Goal: Task Accomplishment & Management: Use online tool/utility

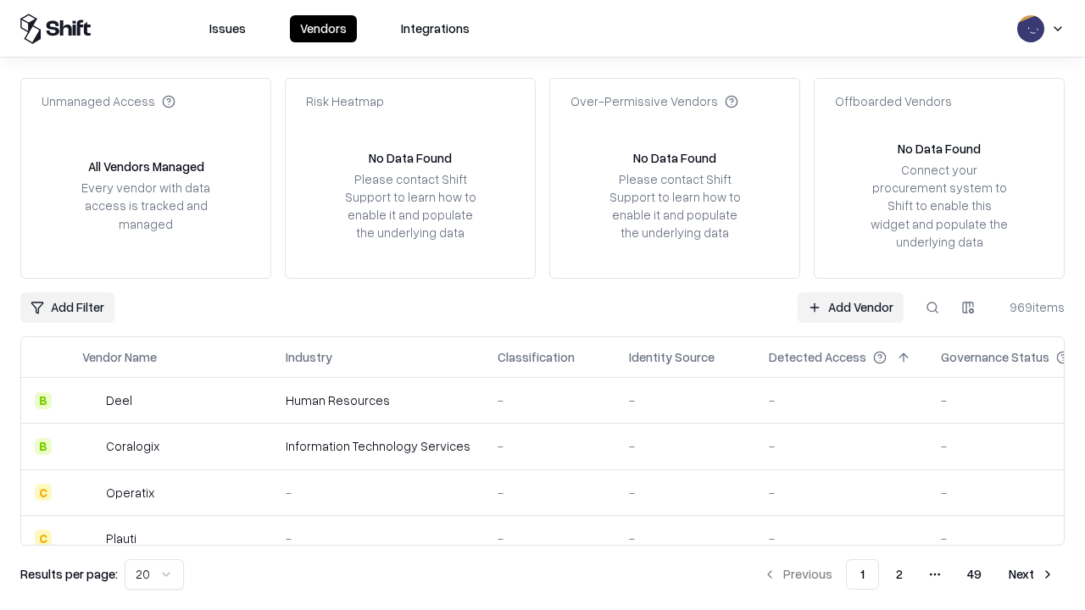
click at [850, 307] on link "Add Vendor" at bounding box center [850, 307] width 106 height 31
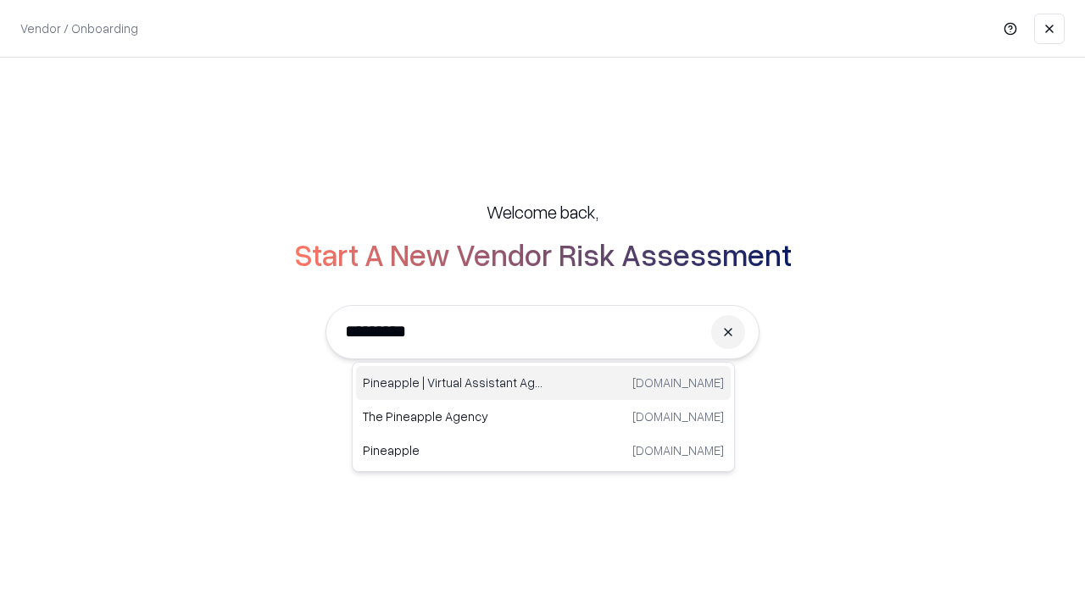
click at [543, 383] on div "Pineapple | Virtual Assistant Agency [DOMAIN_NAME]" at bounding box center [543, 383] width 375 height 34
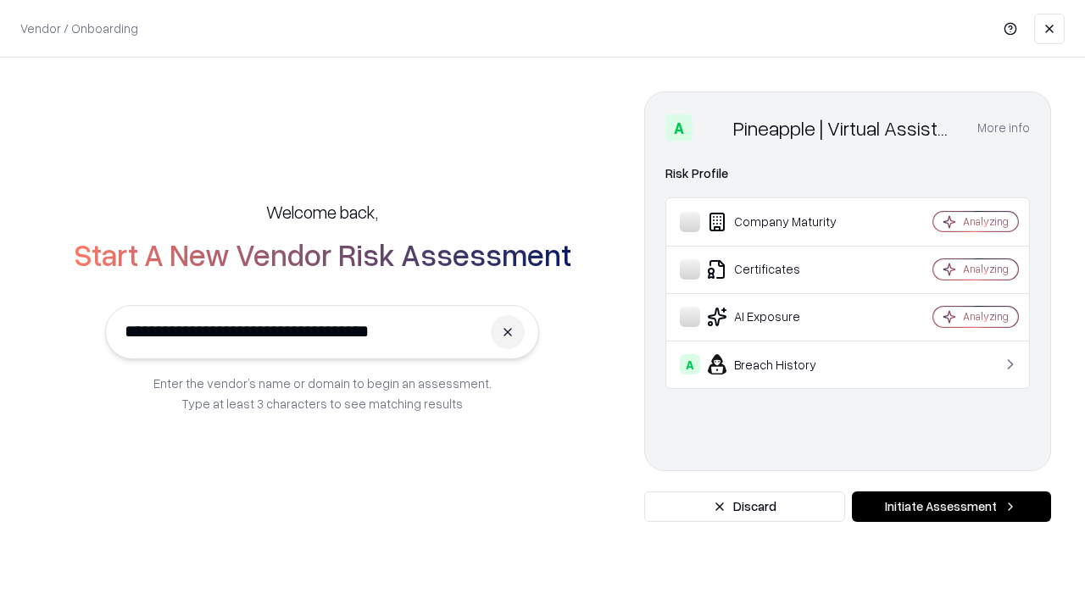
type input "**********"
click at [951, 507] on button "Initiate Assessment" at bounding box center [951, 507] width 199 height 31
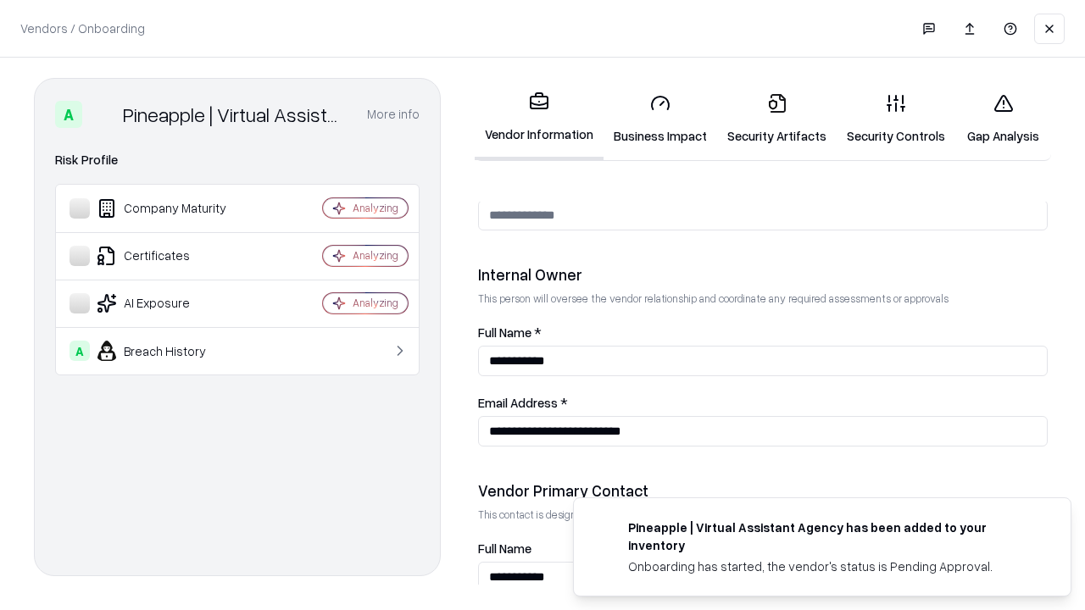
scroll to position [878, 0]
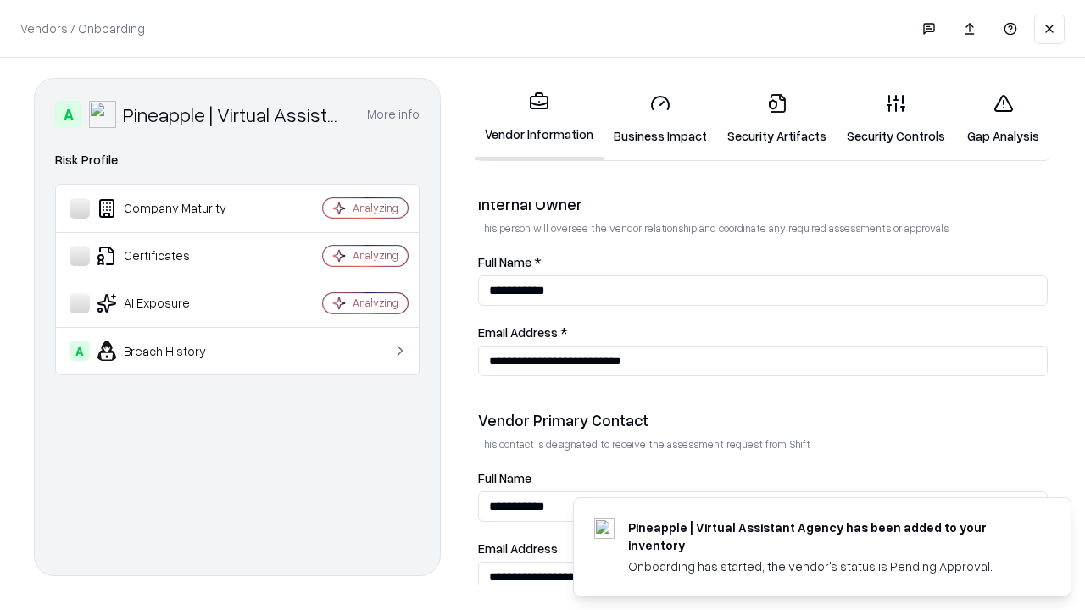
click at [660, 119] on link "Business Impact" at bounding box center [660, 119] width 114 height 79
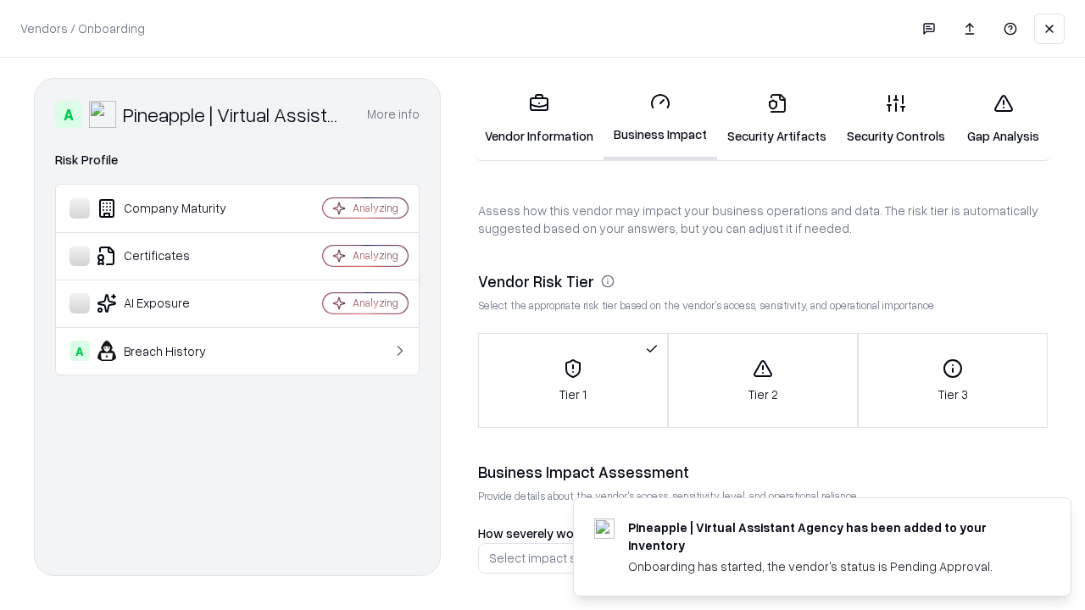
click at [776, 119] on link "Security Artifacts" at bounding box center [776, 119] width 119 height 79
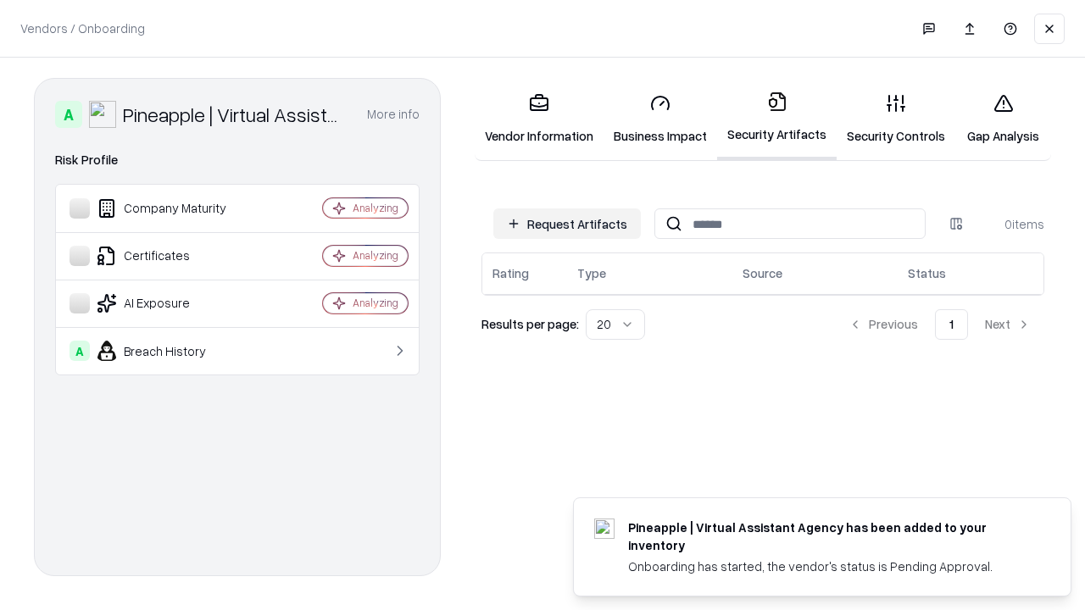
click at [567, 224] on button "Request Artifacts" at bounding box center [566, 223] width 147 height 31
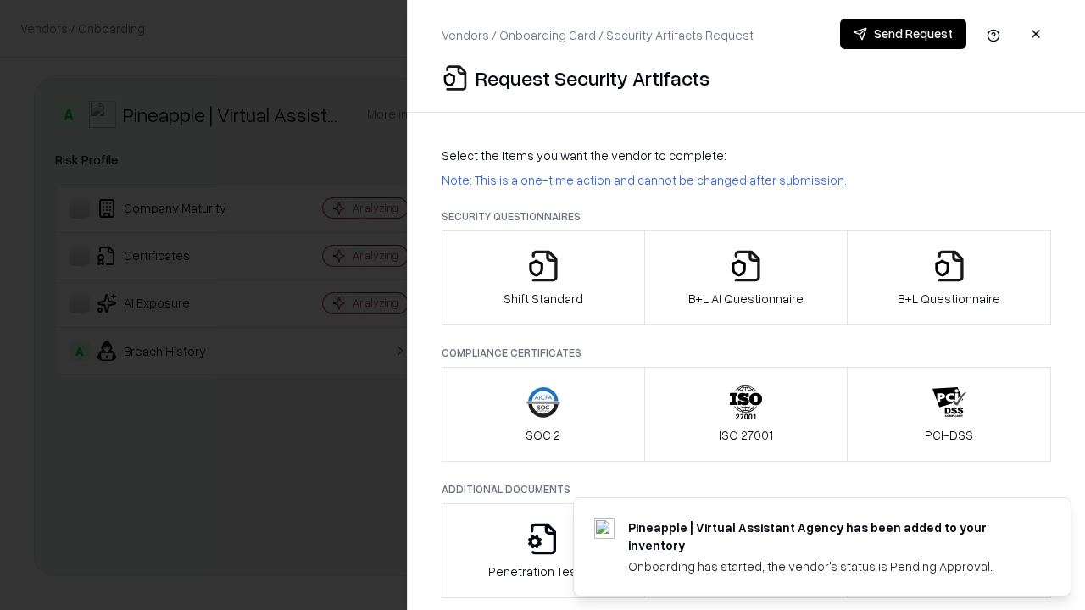
click at [542, 278] on icon "button" at bounding box center [543, 266] width 34 height 34
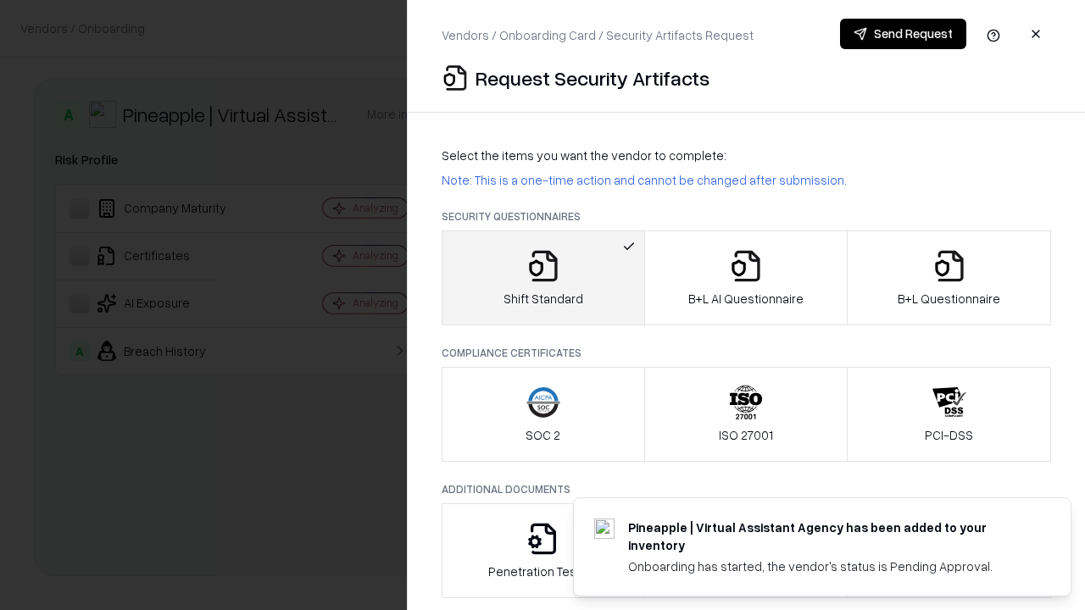
click at [903, 34] on button "Send Request" at bounding box center [903, 34] width 126 height 31
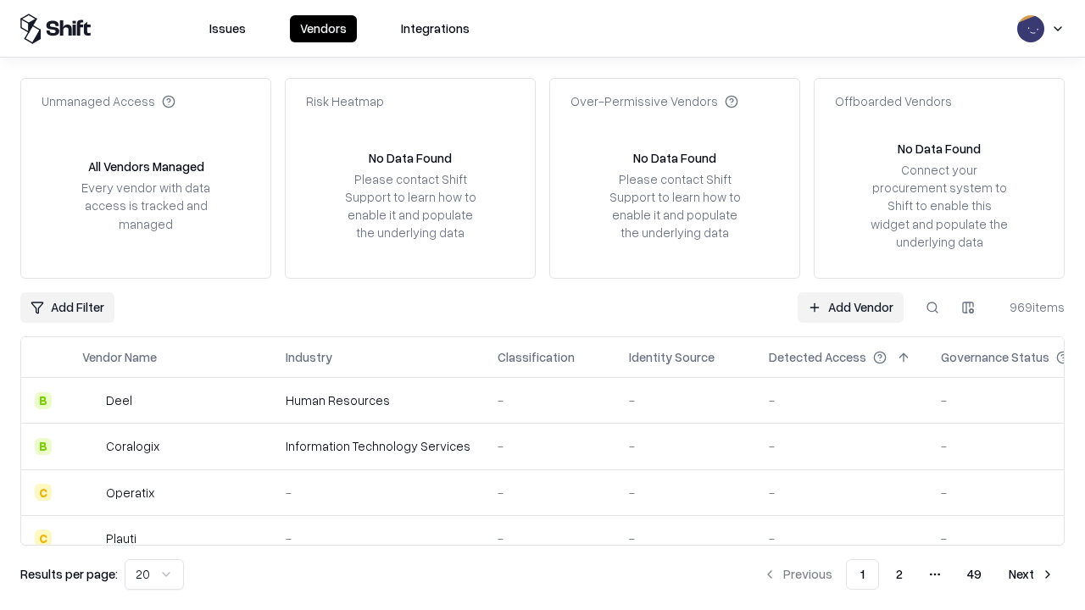
click at [932, 307] on button at bounding box center [932, 307] width 31 height 31
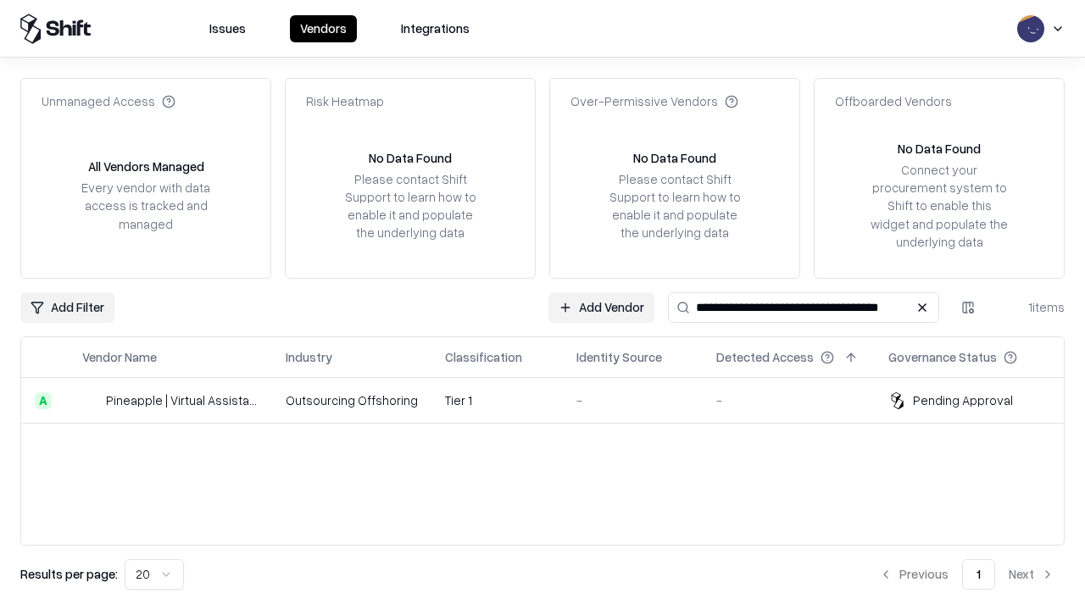
type input "**********"
click at [553, 400] on td "Tier 1" at bounding box center [496, 401] width 131 height 46
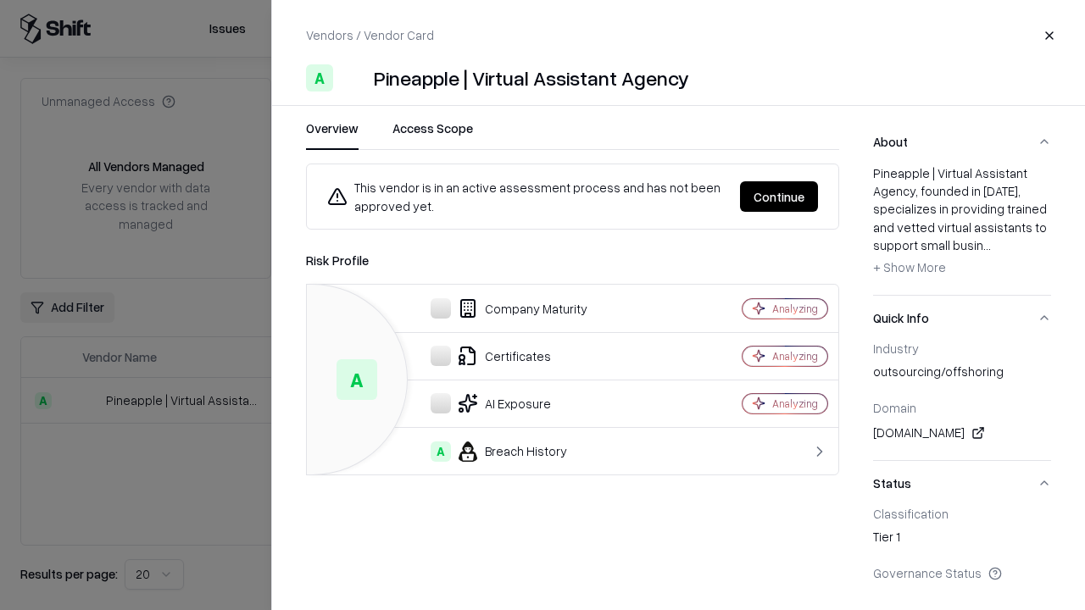
click at [779, 197] on button "Continue" at bounding box center [779, 196] width 78 height 31
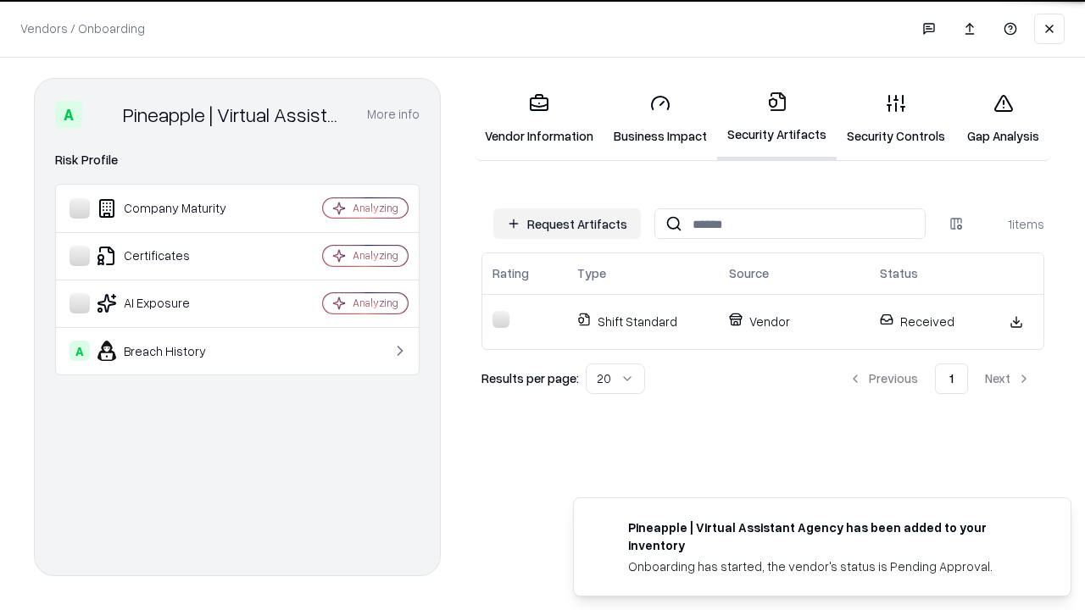
click at [1003, 119] on link "Gap Analysis" at bounding box center [1003, 119] width 96 height 79
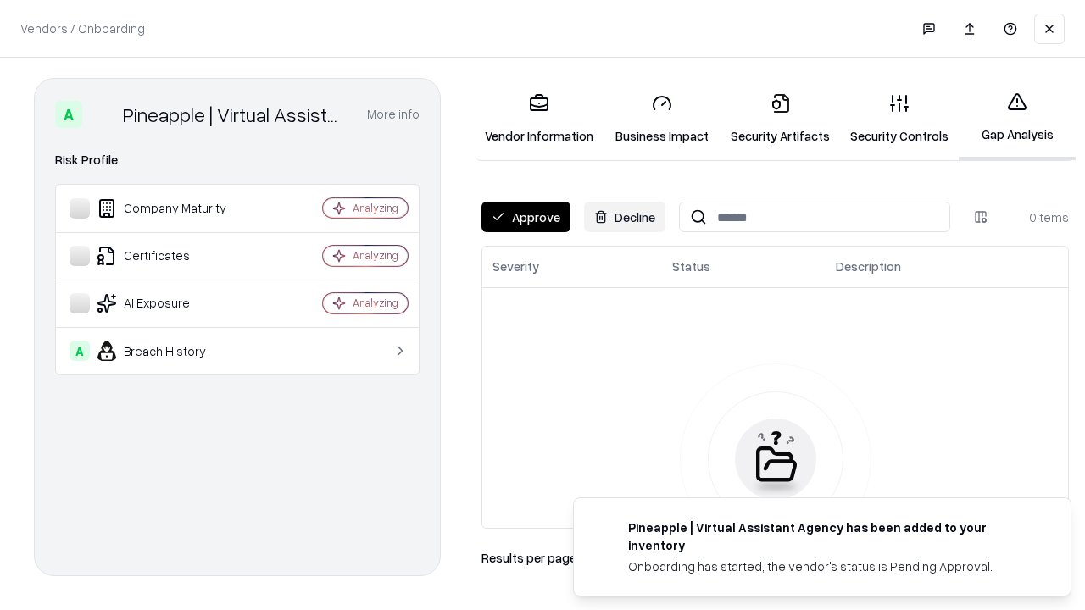
click at [525, 217] on button "Approve" at bounding box center [525, 217] width 89 height 31
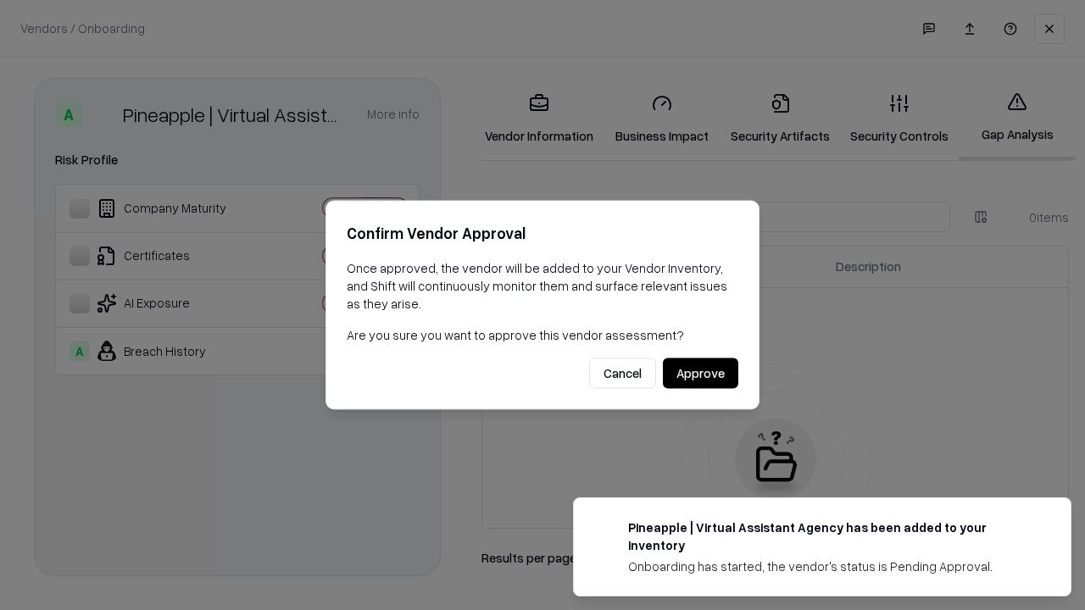
click at [700, 373] on button "Approve" at bounding box center [700, 373] width 75 height 31
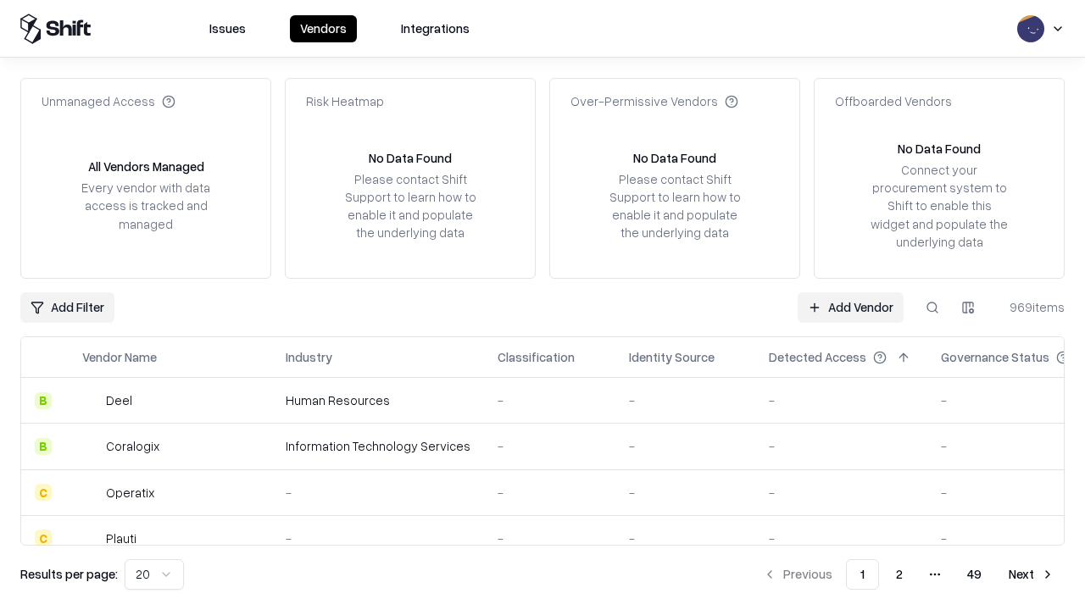
type input "**********"
click at [850, 307] on link "Add Vendor" at bounding box center [850, 307] width 106 height 31
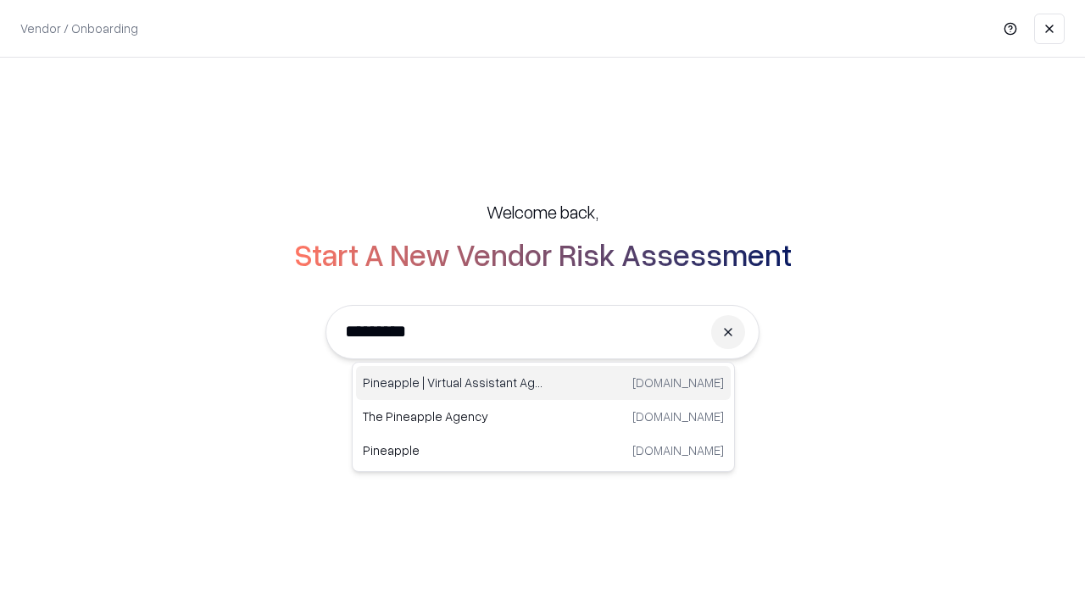
click at [543, 383] on div "Pineapple | Virtual Assistant Agency [DOMAIN_NAME]" at bounding box center [543, 383] width 375 height 34
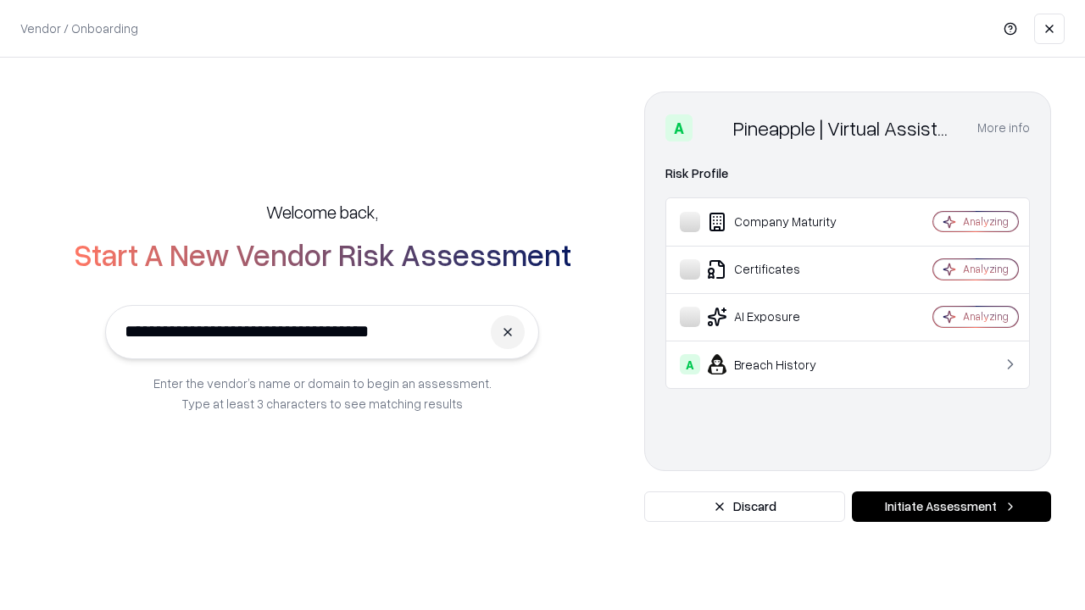
type input "**********"
click at [951, 507] on button "Initiate Assessment" at bounding box center [951, 507] width 199 height 31
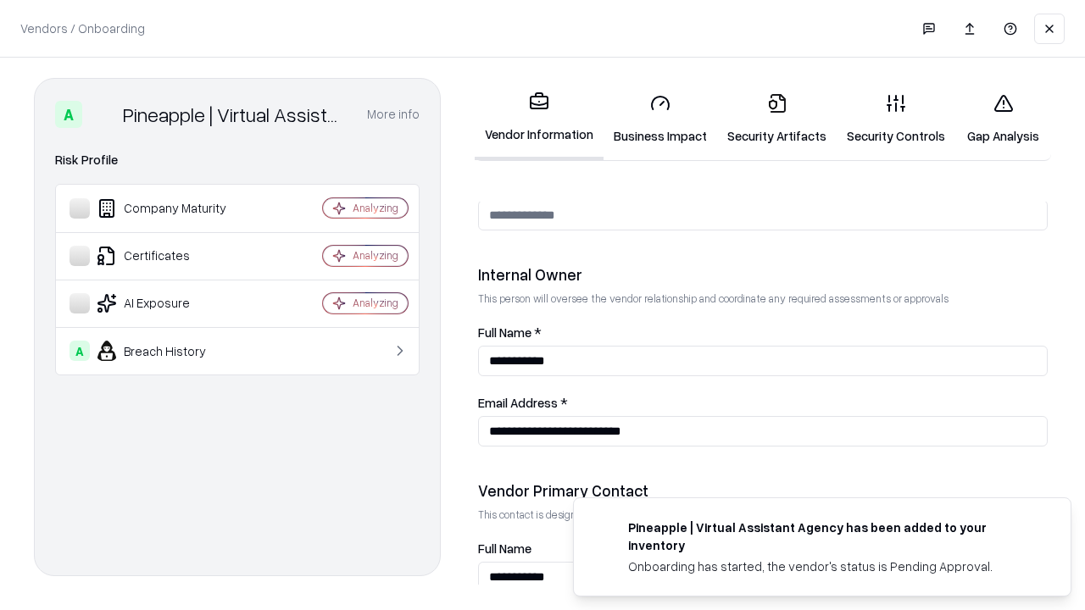
scroll to position [878, 0]
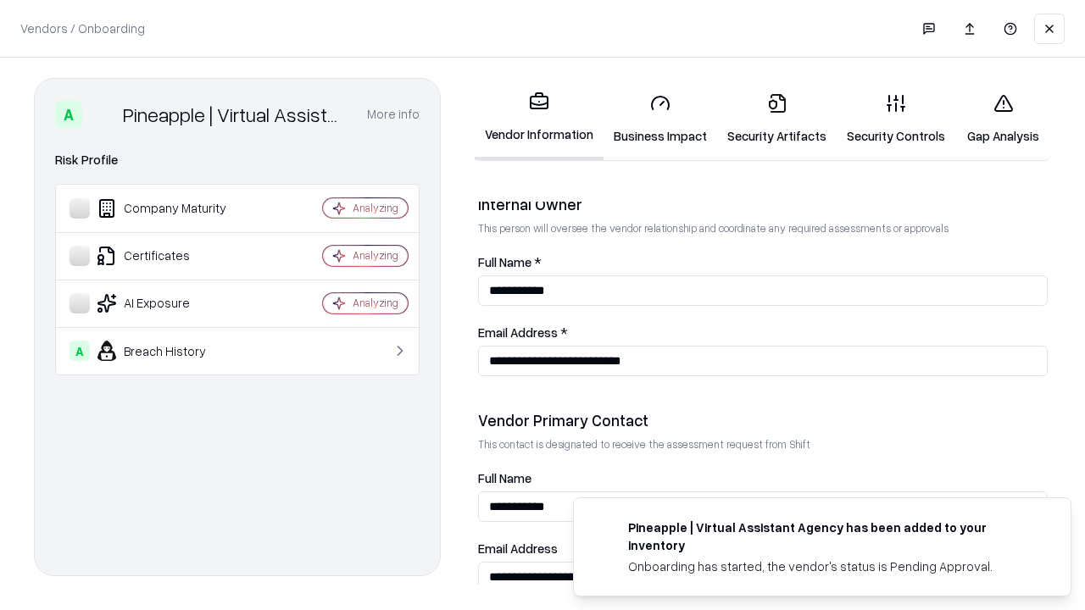
click at [1003, 119] on link "Gap Analysis" at bounding box center [1003, 119] width 96 height 79
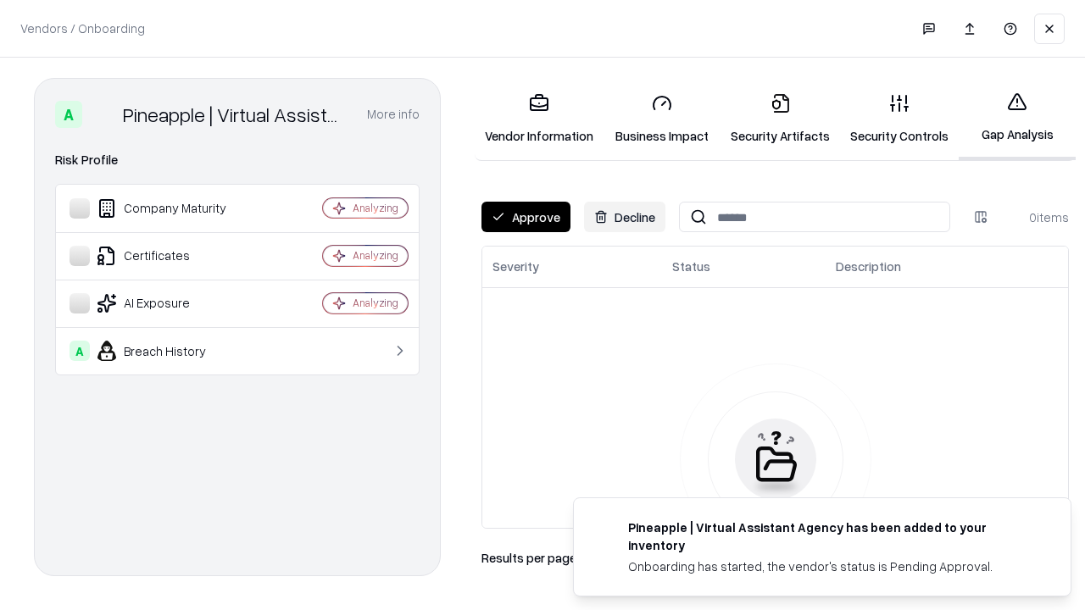
click at [525, 217] on button "Approve" at bounding box center [525, 217] width 89 height 31
